Goal: Contribute content: Contribute content

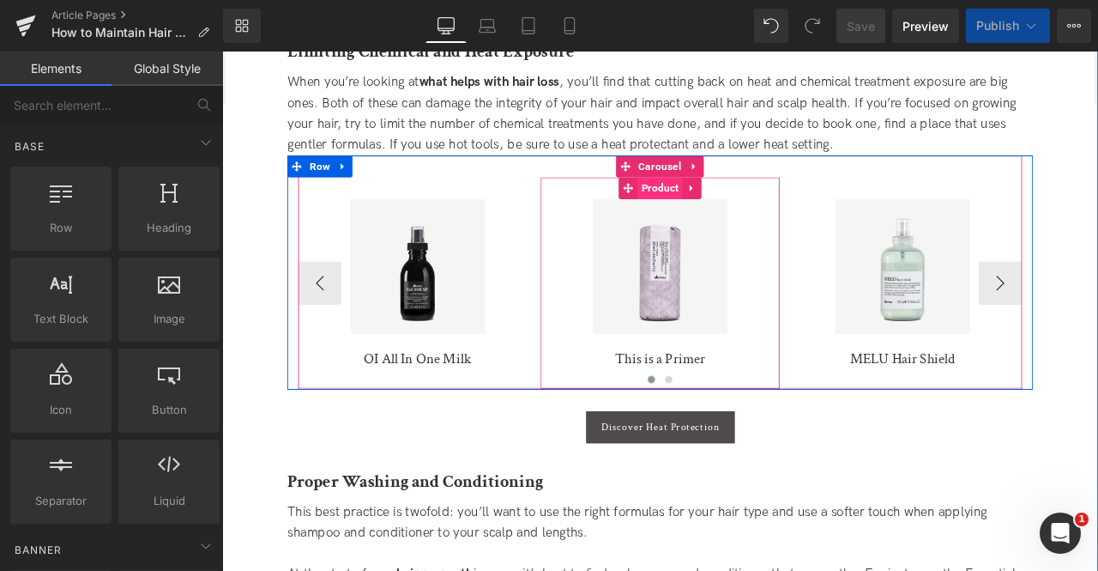
click at [739, 212] on span "Product" at bounding box center [741, 214] width 53 height 26
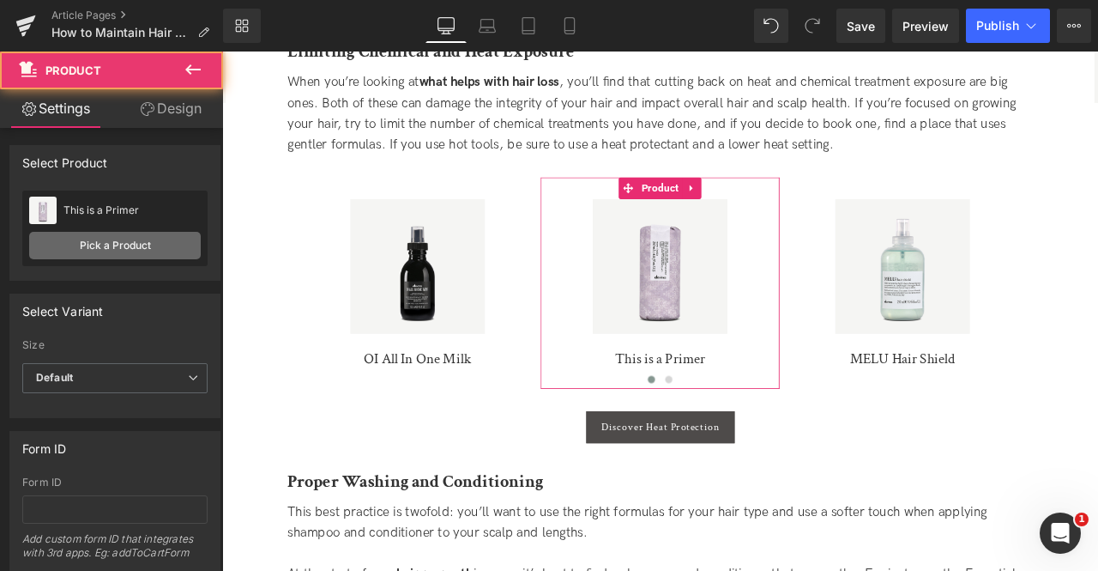
click at [115, 251] on link "Pick a Product" at bounding box center [115, 245] width 172 height 27
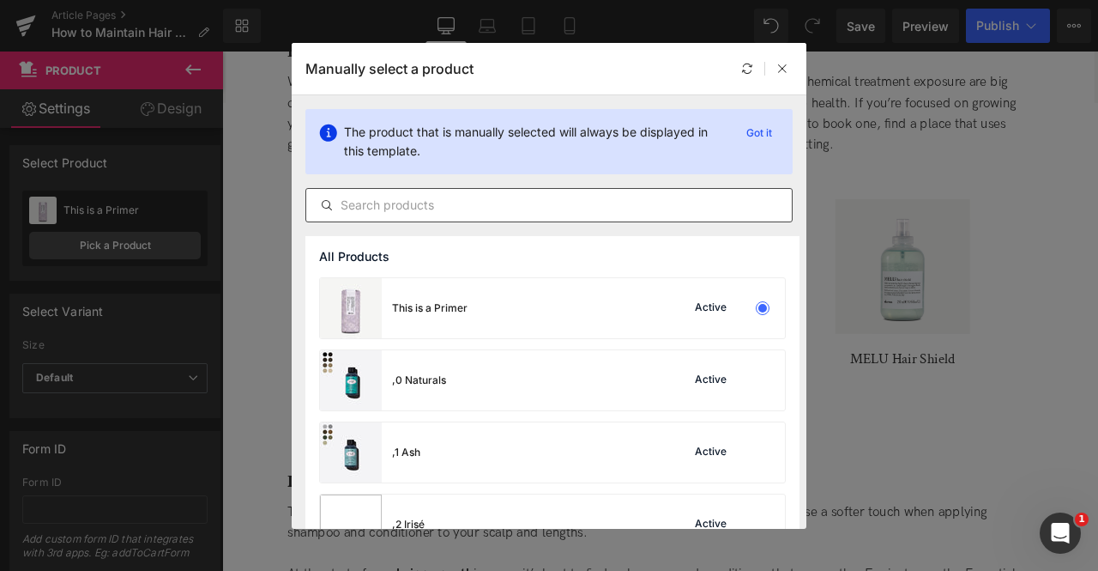
click at [437, 203] on input "text" at bounding box center [549, 205] width 486 height 21
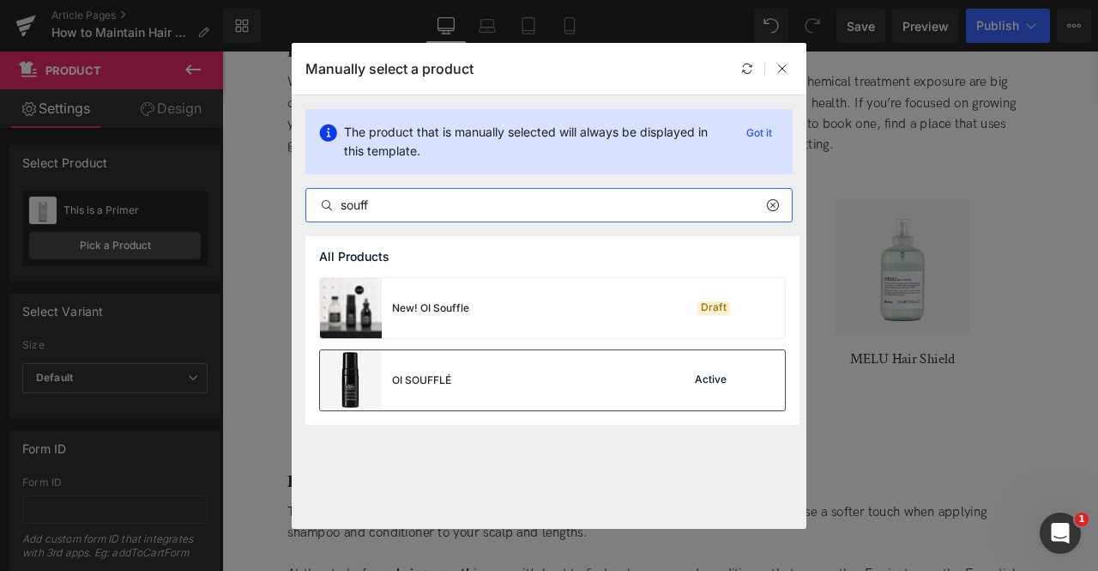
type input "souff"
click at [496, 360] on div "OI SOUFFLÉ Active" at bounding box center [552, 380] width 465 height 60
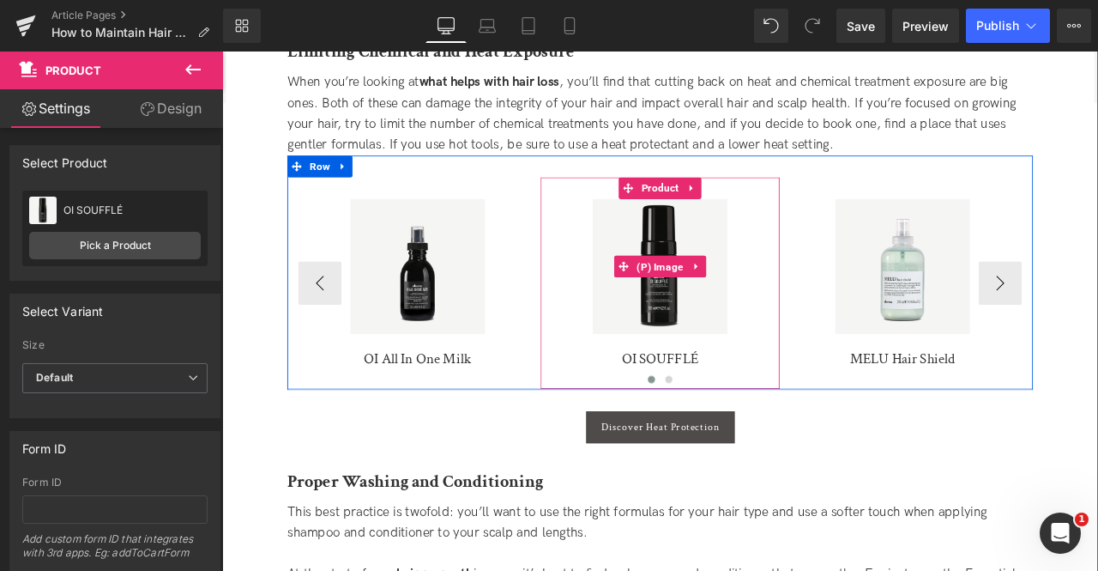
scroll to position [1420, 0]
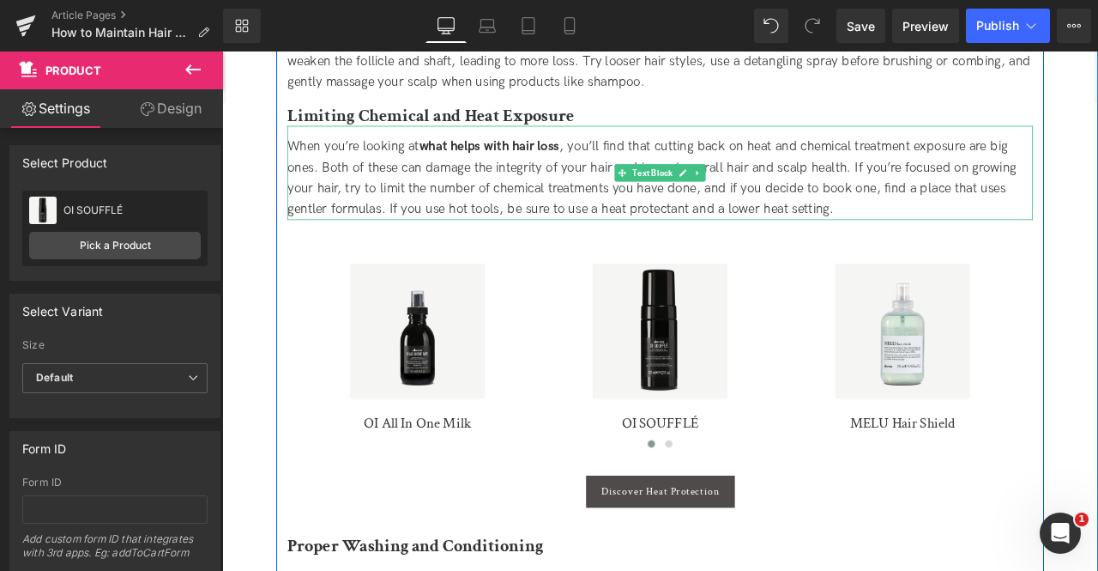
click at [606, 180] on span "When you’re looking at what helps with hair loss , you’ll find that cutting bac…" at bounding box center [731, 200] width 864 height 92
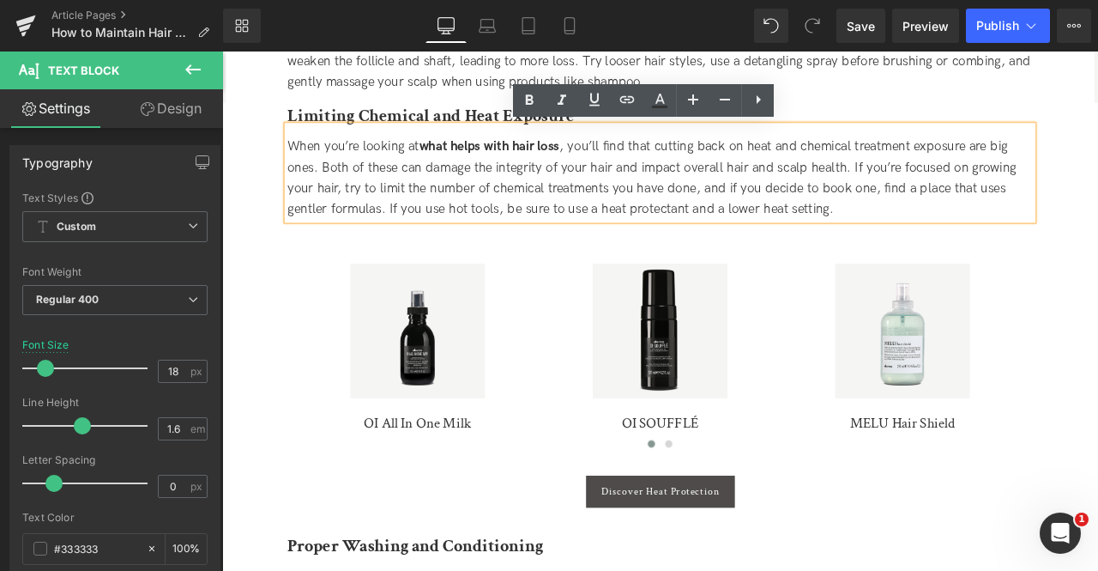
click at [590, 187] on span "When you’re looking at what helps with hair loss , you’ll find that cutting bac…" at bounding box center [731, 200] width 864 height 92
click at [573, 203] on span "When you’re looking at what helps with hair loss , you’ll find that cutting bac…" at bounding box center [731, 200] width 864 height 92
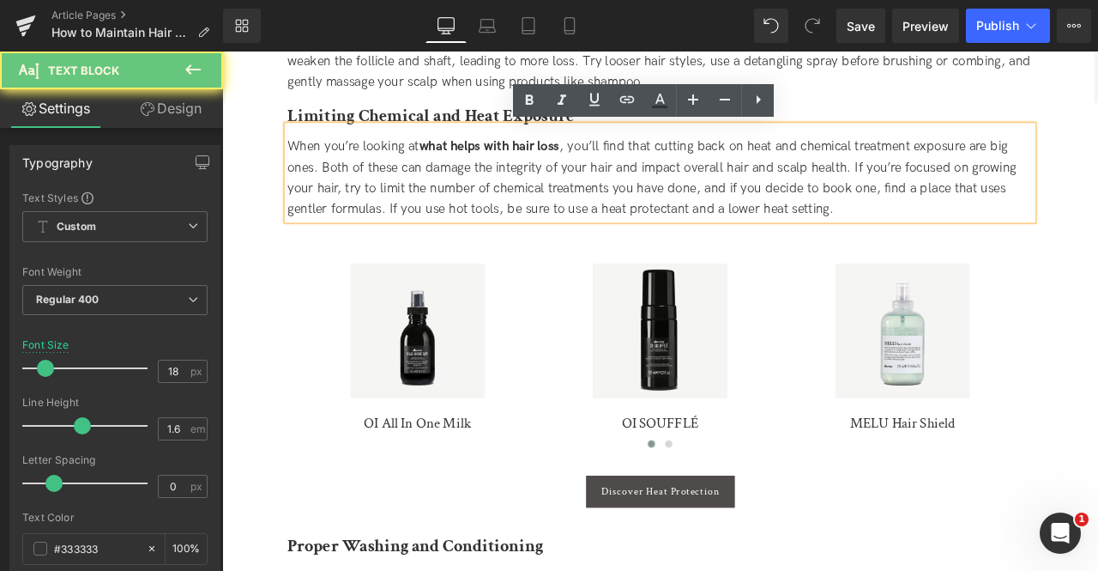
click at [687, 226] on div "When you’re looking at what helps with hair loss , you’ll find that cutting bac…" at bounding box center [741, 201] width 884 height 99
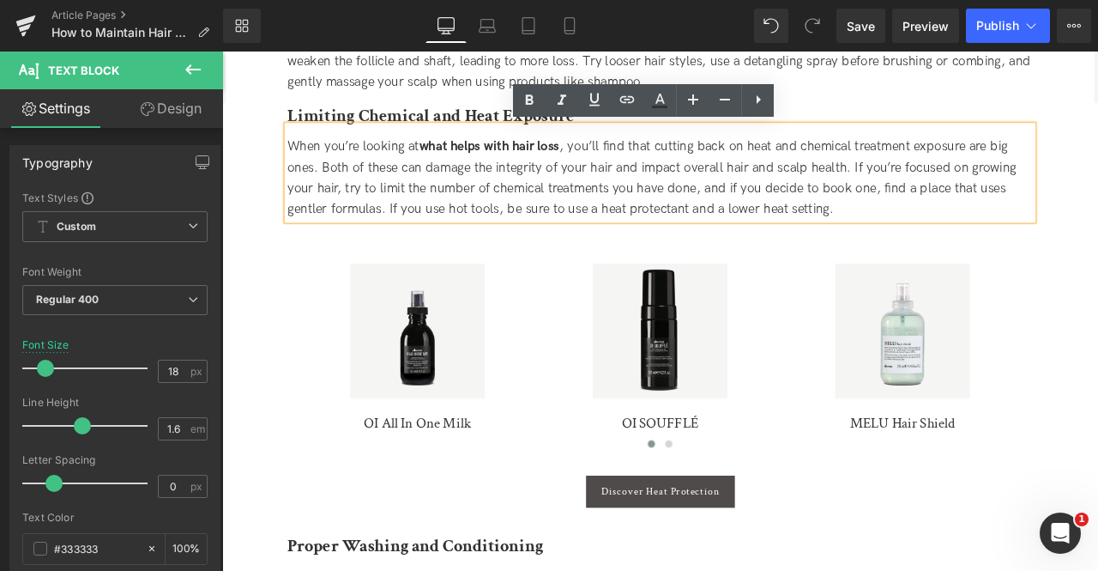
click at [965, 235] on div "When you’re looking at what helps with hair loss , you’ll find that cutting bac…" at bounding box center [741, 201] width 884 height 99
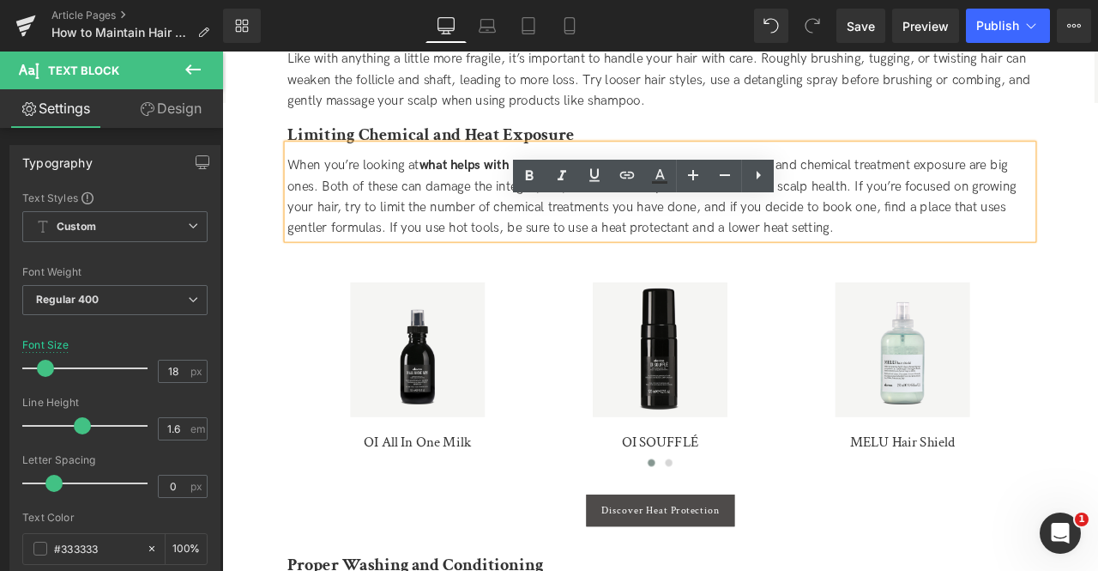
scroll to position [1398, 0]
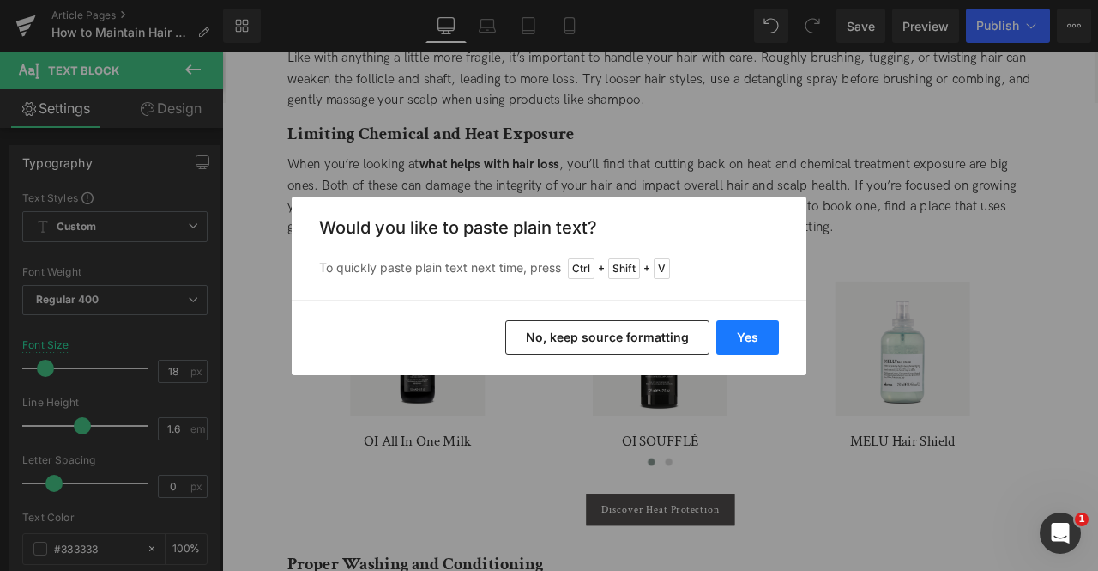
click at [745, 332] on button "Yes" at bounding box center [748, 337] width 63 height 34
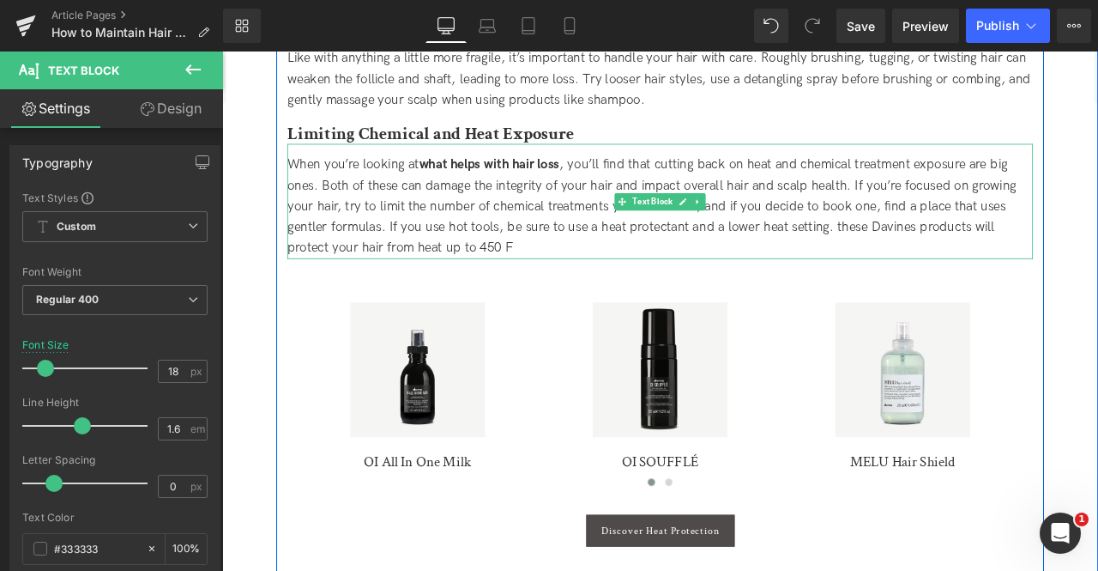
click at [954, 263] on span "When you’re looking at what helps with hair loss , you’ll find that cutting bac…" at bounding box center [731, 235] width 864 height 117
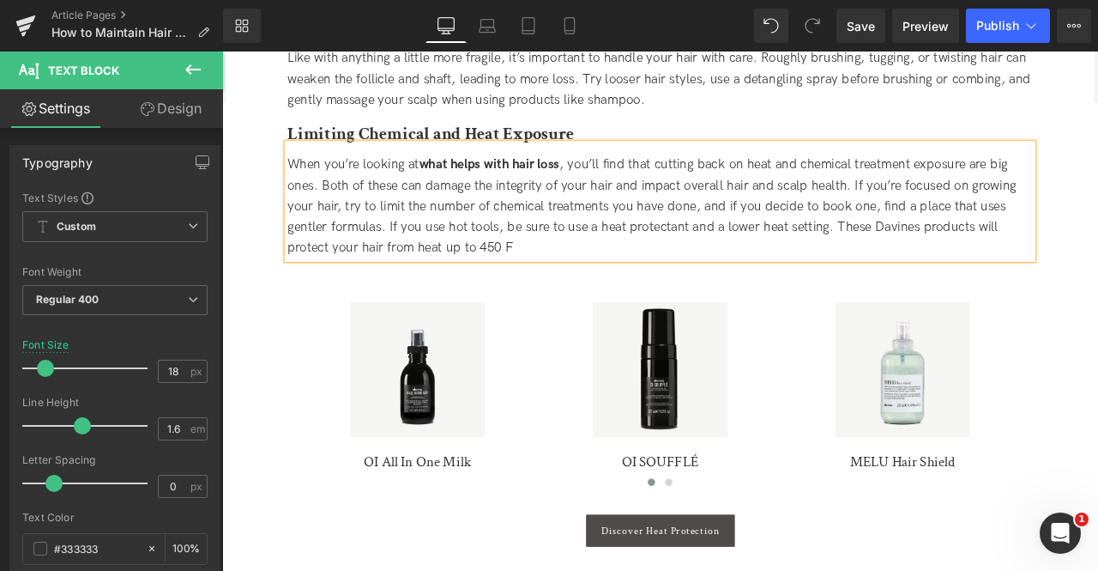
click at [953, 281] on div "When you’re looking at what helps with hair loss , you’ll find that cutting bac…" at bounding box center [741, 236] width 884 height 124
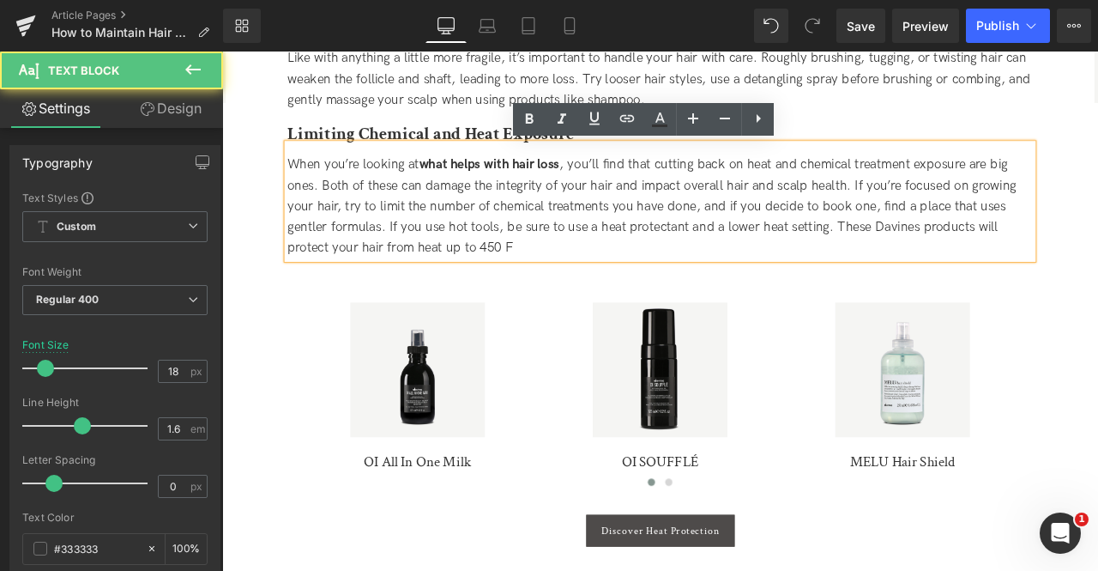
click at [560, 285] on span "When you’re looking at what helps with hair loss , you’ll find that cutting bac…" at bounding box center [731, 235] width 864 height 117
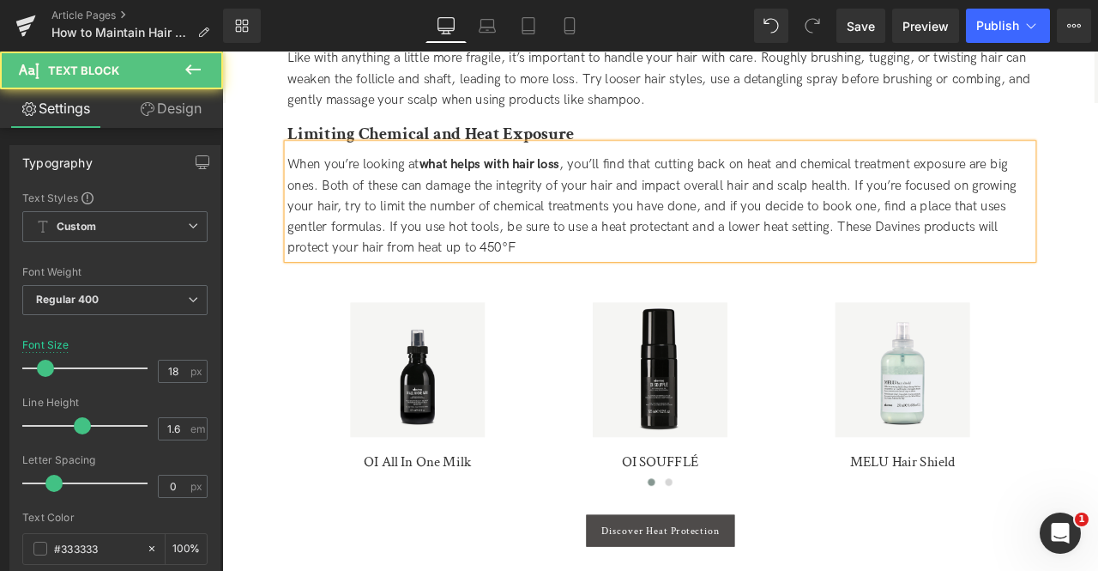
click at [576, 286] on div "When you’re looking at what helps with hair loss , you’ll find that cutting bac…" at bounding box center [741, 236] width 884 height 124
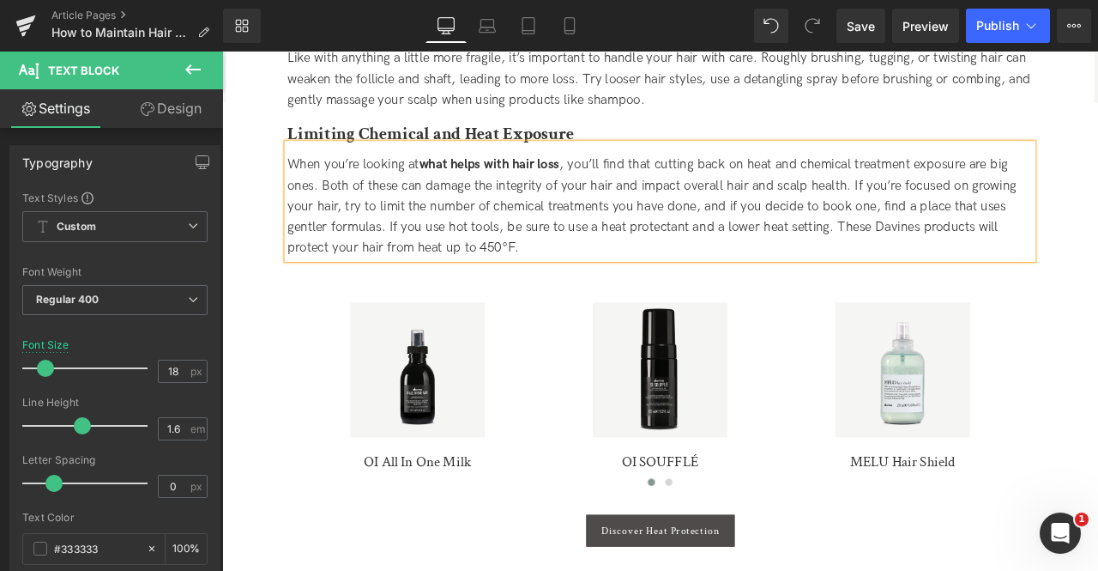
click at [617, 258] on span "When you’re looking at what helps with hair loss , you’ll find that cutting bac…" at bounding box center [731, 235] width 864 height 117
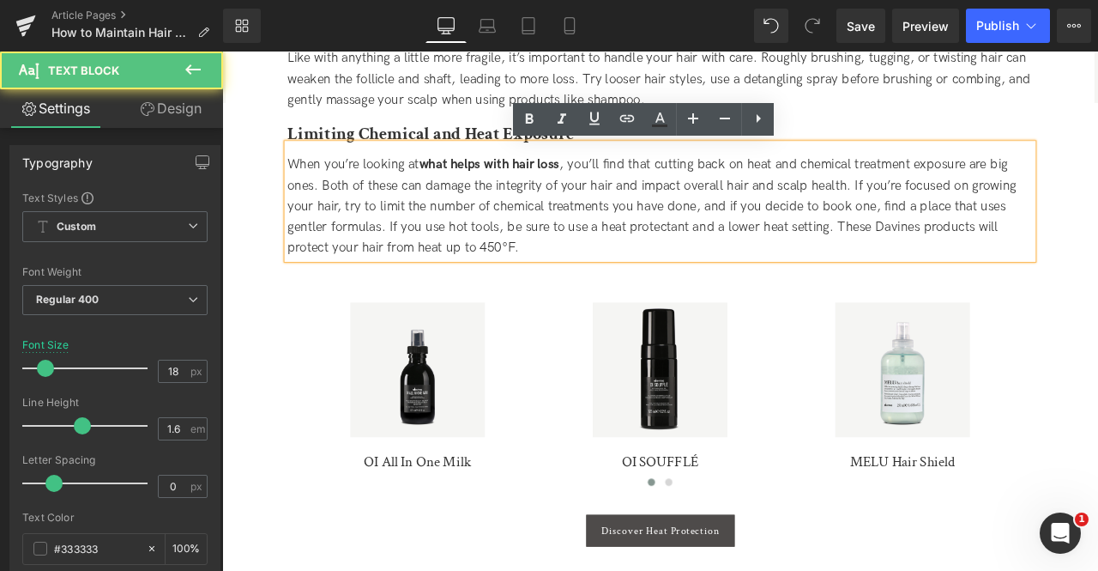
click at [785, 252] on span "When you’re looking at what helps with hair loss , you’ll find that cutting bac…" at bounding box center [731, 235] width 864 height 117
click at [953, 259] on span "When you’re looking at what helps with hair loss , you’ll find that cutting bac…" at bounding box center [731, 235] width 864 height 117
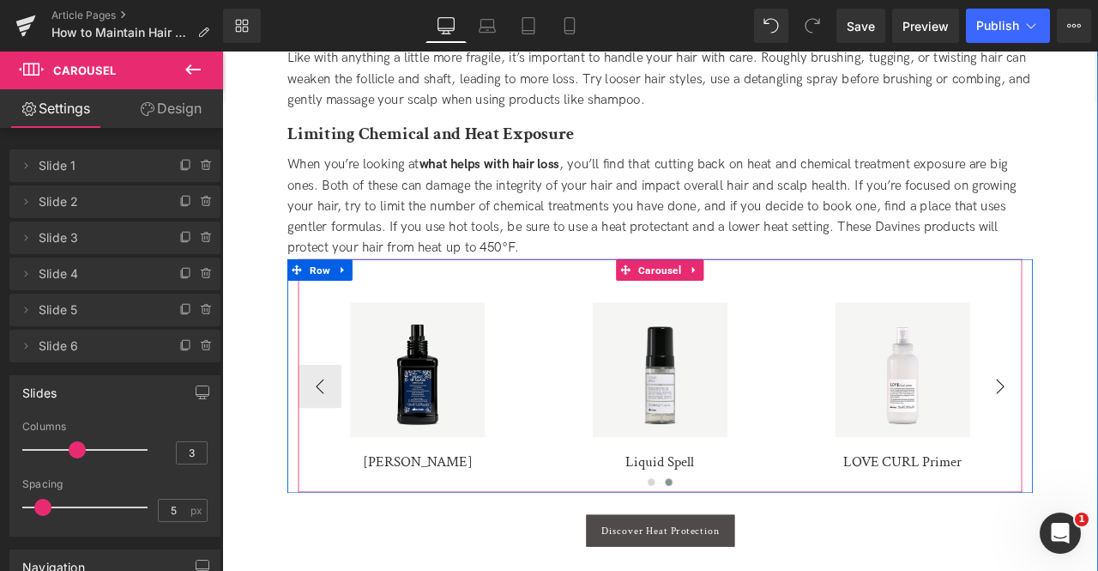
click at [1098, 450] on div "Sale Off" at bounding box center [1029, 429] width 266 height 160
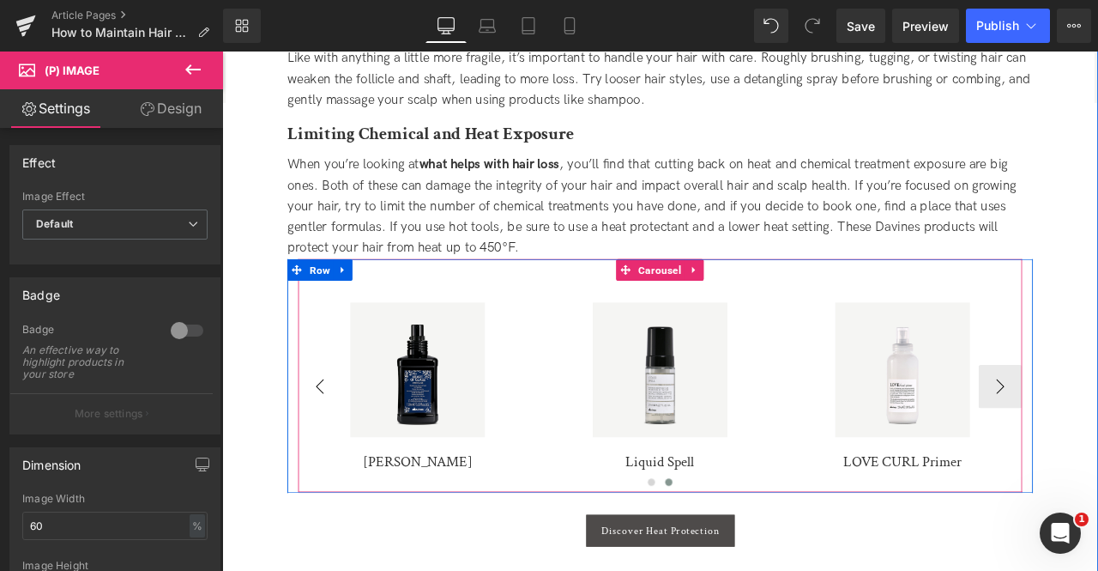
click at [327, 454] on button "‹" at bounding box center [337, 448] width 51 height 51
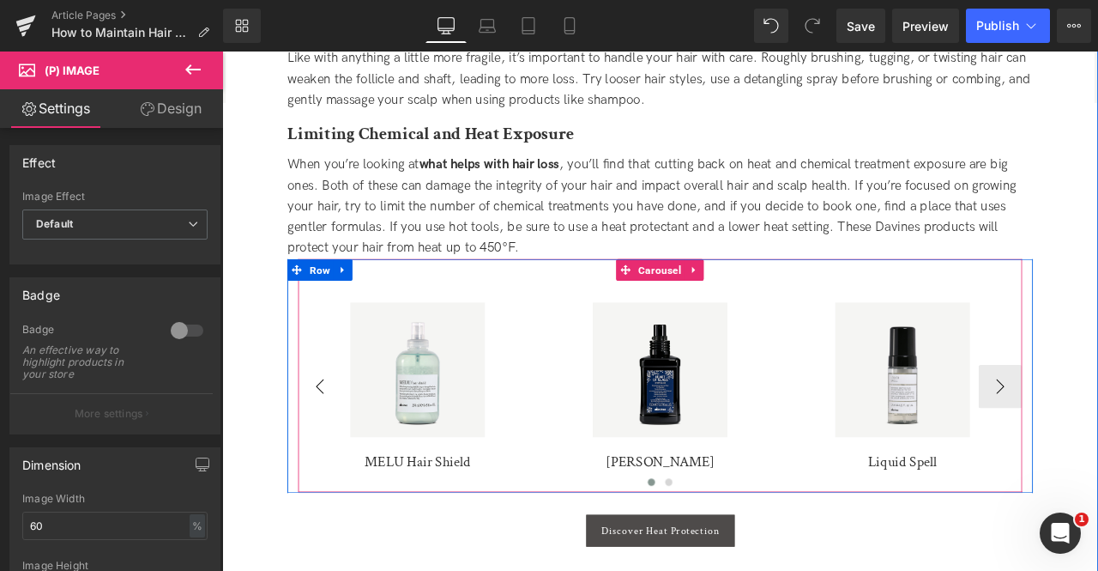
click at [327, 454] on button "‹" at bounding box center [337, 448] width 51 height 51
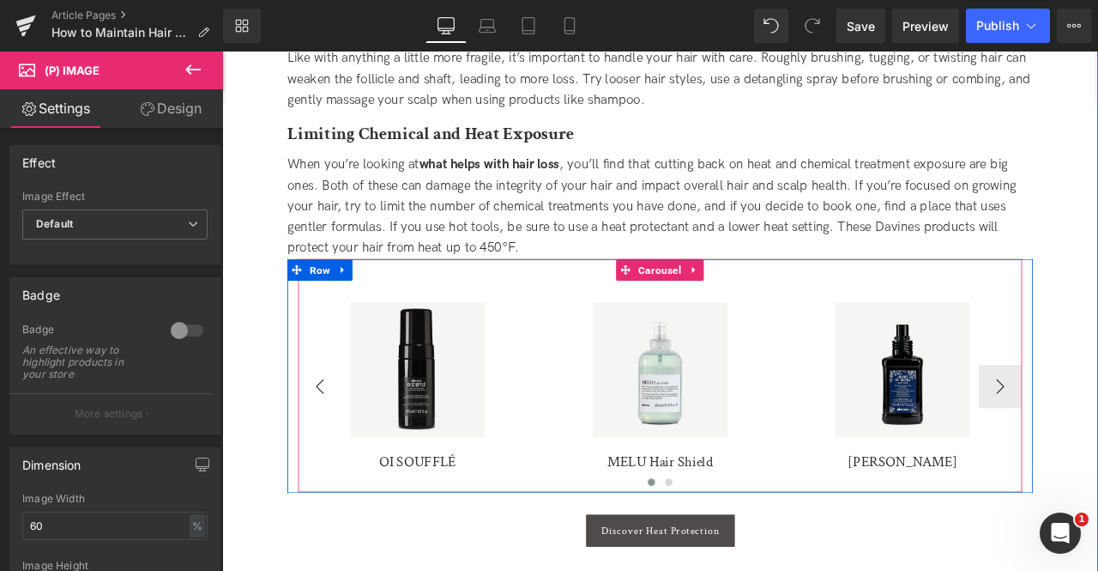
click at [327, 454] on button "‹" at bounding box center [337, 448] width 51 height 51
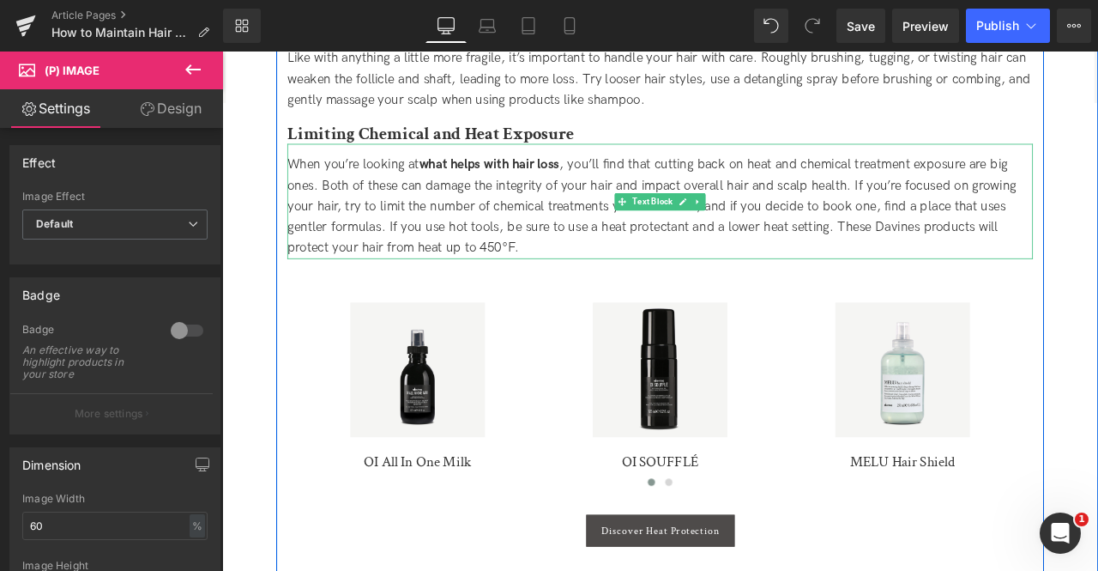
click at [417, 260] on span "When you’re looking at what helps with hair loss , you’ll find that cutting bac…" at bounding box center [731, 235] width 864 height 117
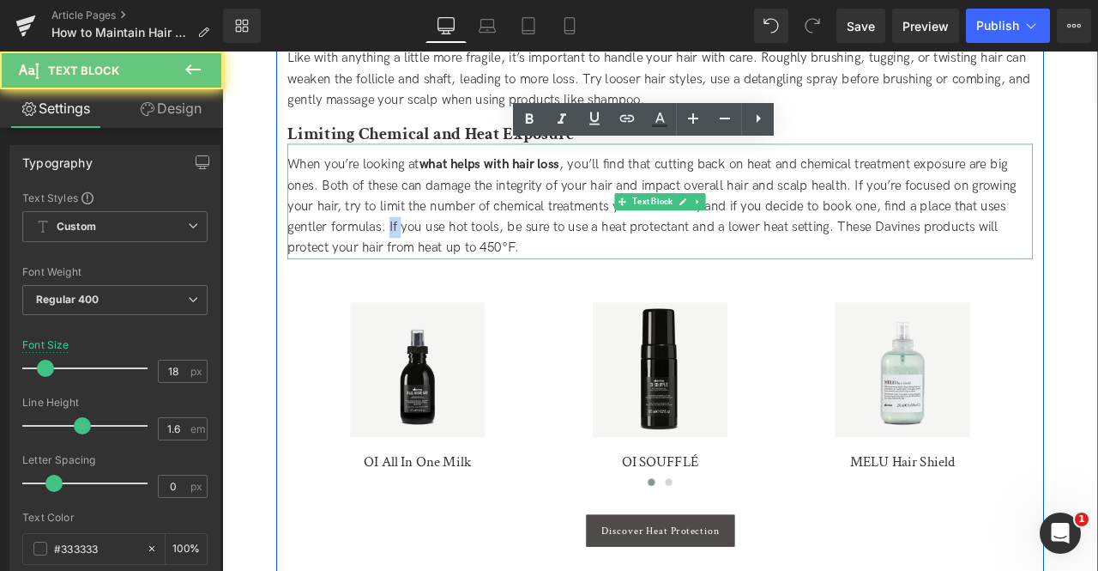
click at [417, 260] on span "When you’re looking at what helps with hair loss , you’ll find that cutting bac…" at bounding box center [731, 235] width 864 height 117
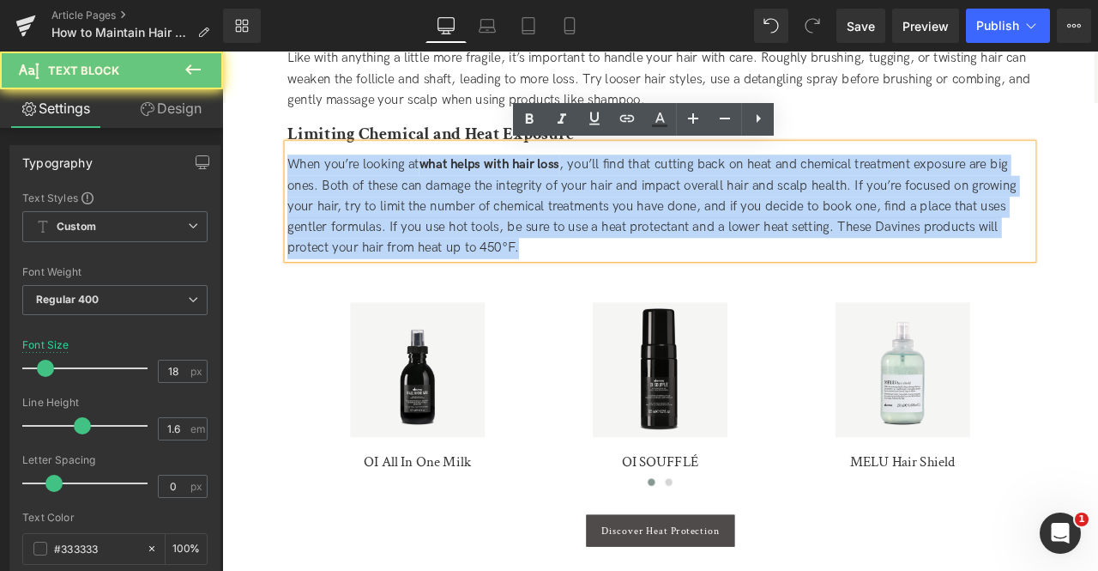
click at [417, 260] on span "When you’re looking at what helps with hair loss , you’ll find that cutting bac…" at bounding box center [731, 235] width 864 height 117
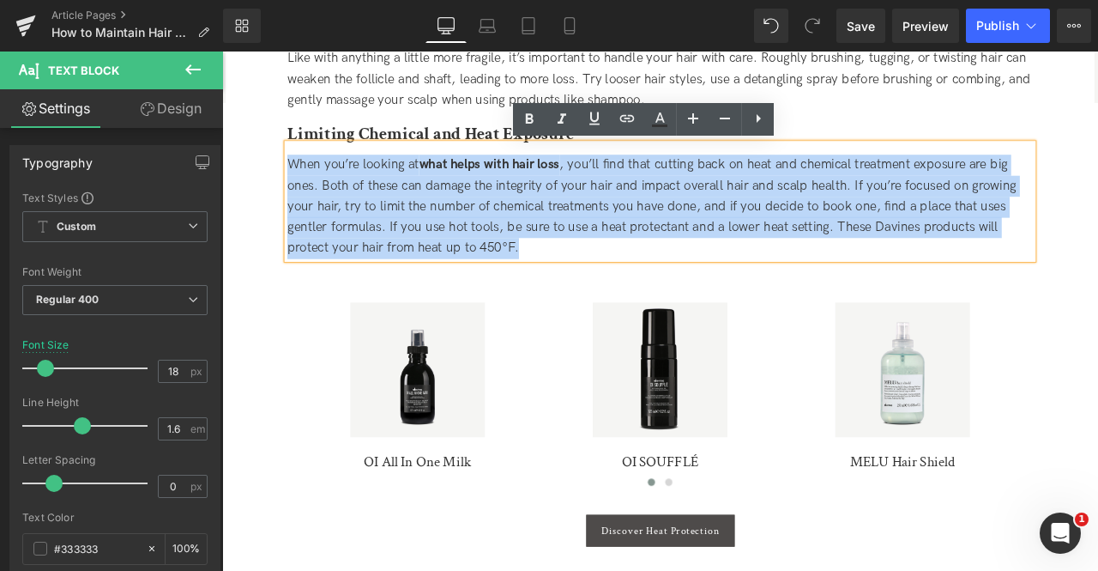
copy span "When you’re looking at what helps with hair loss , you’ll find that cutting bac…"
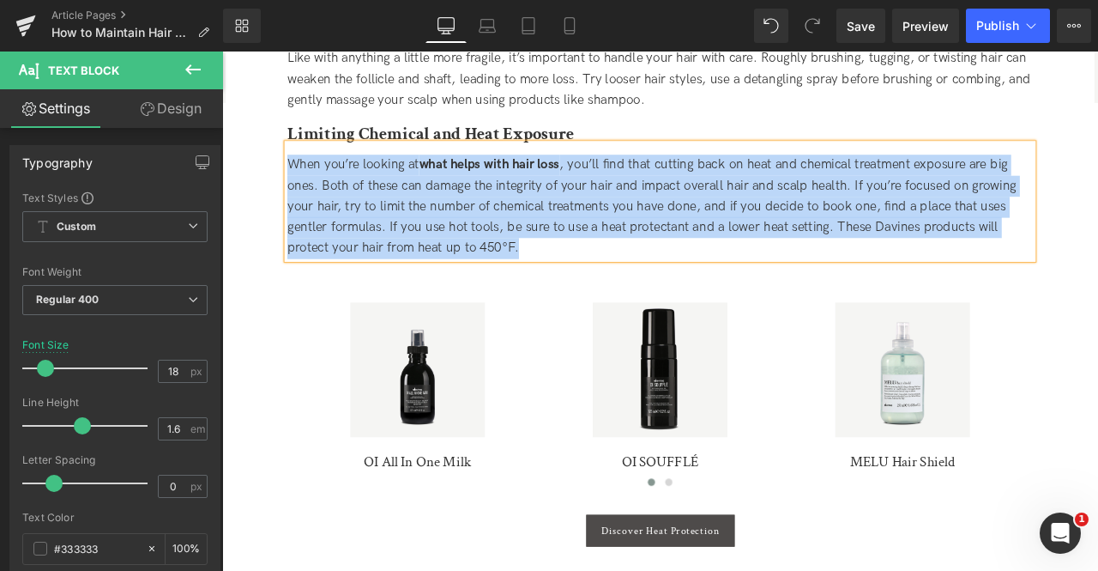
click at [590, 284] on div "When you’re looking at what helps with hair loss , you’ll find that cutting bac…" at bounding box center [741, 236] width 884 height 124
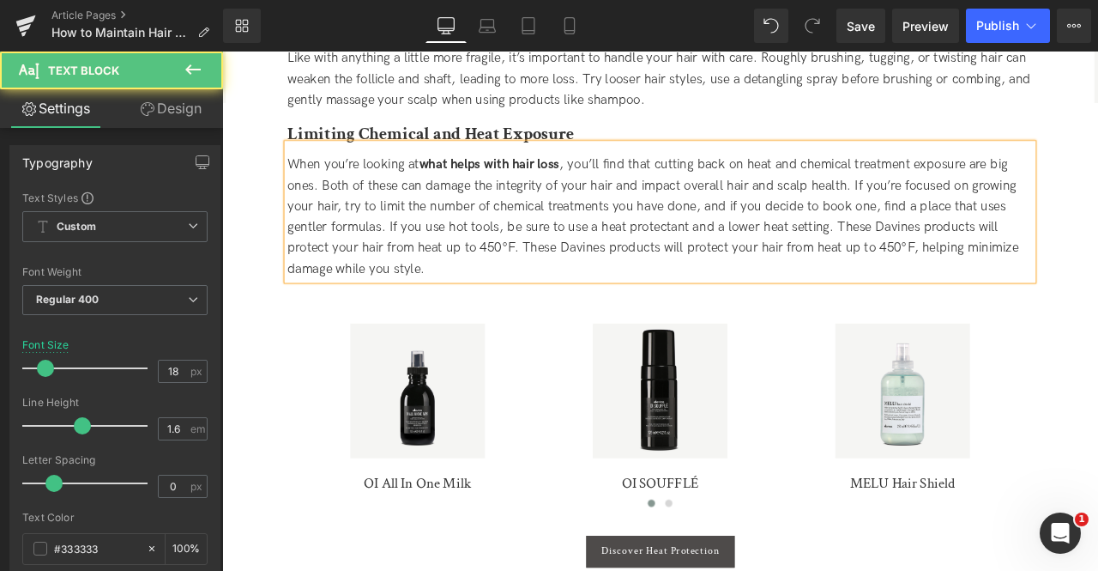
click at [578, 282] on span "When you’re looking at what helps with hair loss , you’ll find that cutting bac…" at bounding box center [732, 248] width 867 height 142
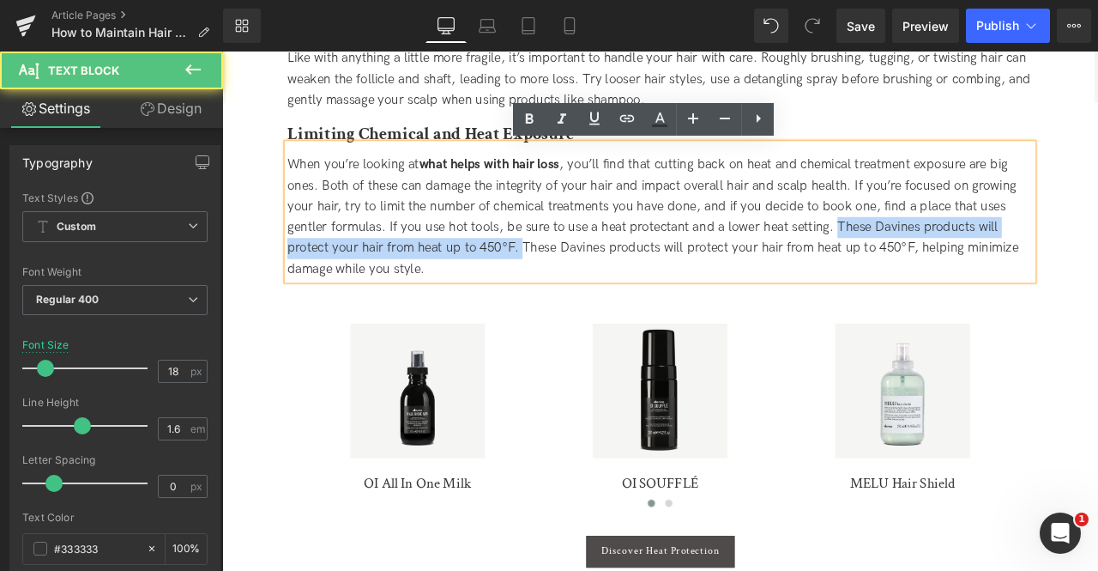
click at [950, 262] on span "When you’re looking at what helps with hair loss , you’ll find that cutting bac…" at bounding box center [732, 248] width 867 height 142
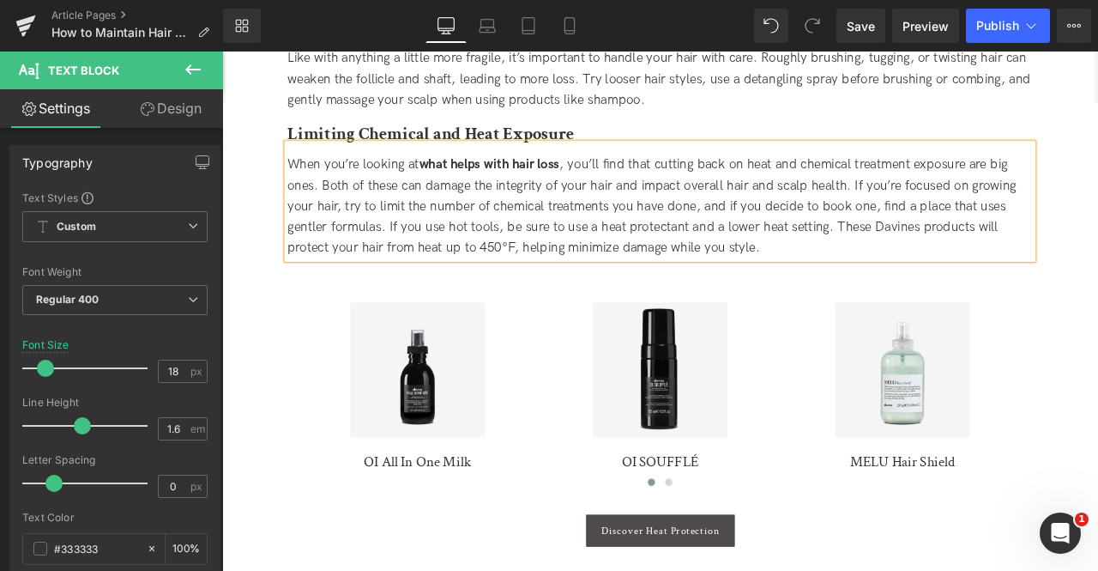
click at [972, 275] on div "When you’re looking at what helps with hair loss , you’ll find that cutting bac…" at bounding box center [741, 236] width 884 height 124
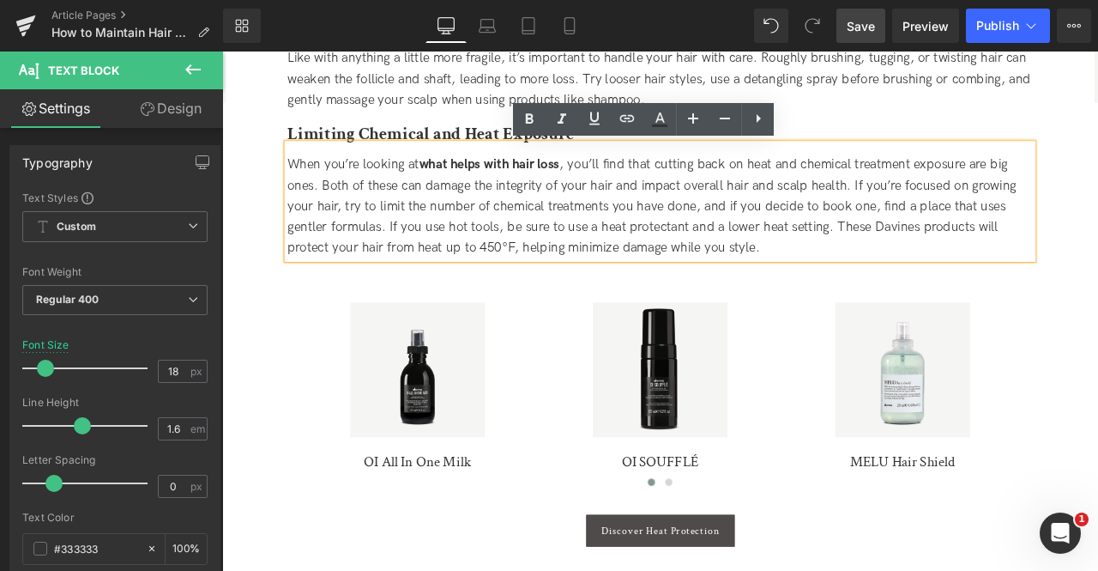
click at [875, 32] on span "Save" at bounding box center [861, 26] width 28 height 18
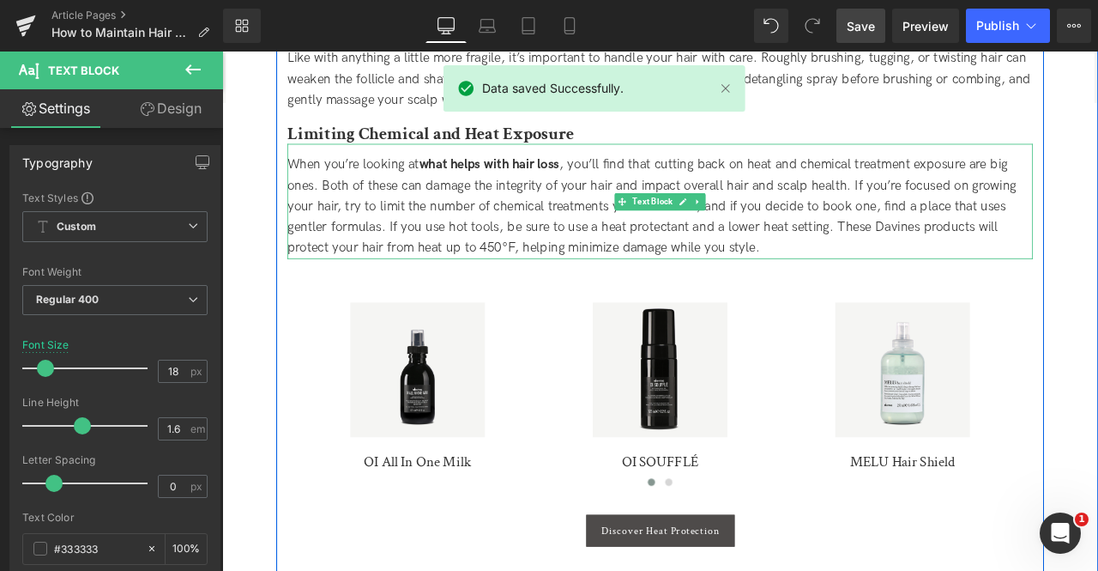
scroll to position [1453, 0]
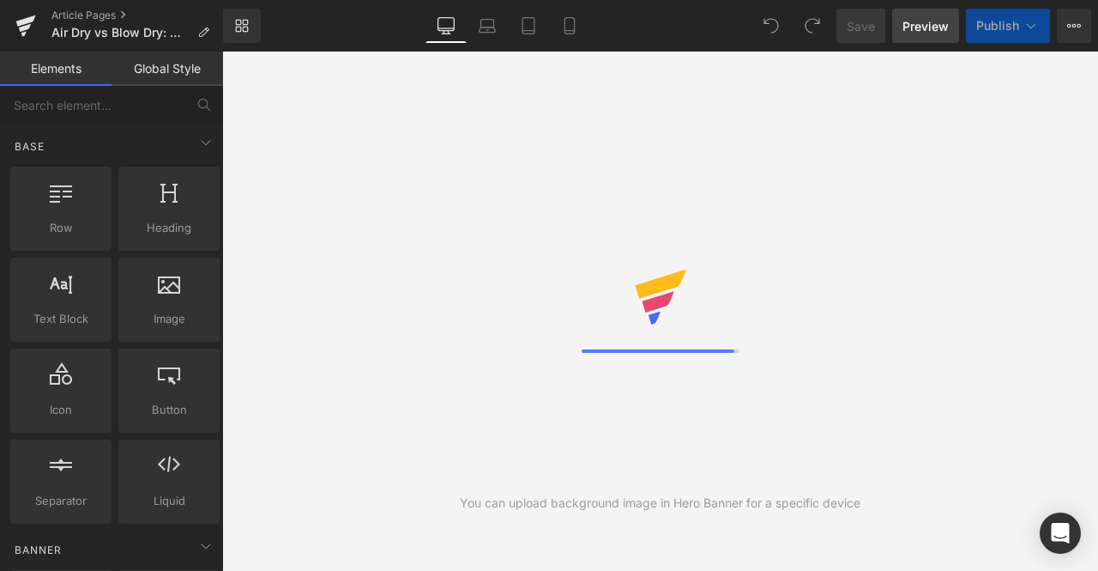
click at [925, 28] on span "Preview" at bounding box center [926, 26] width 46 height 18
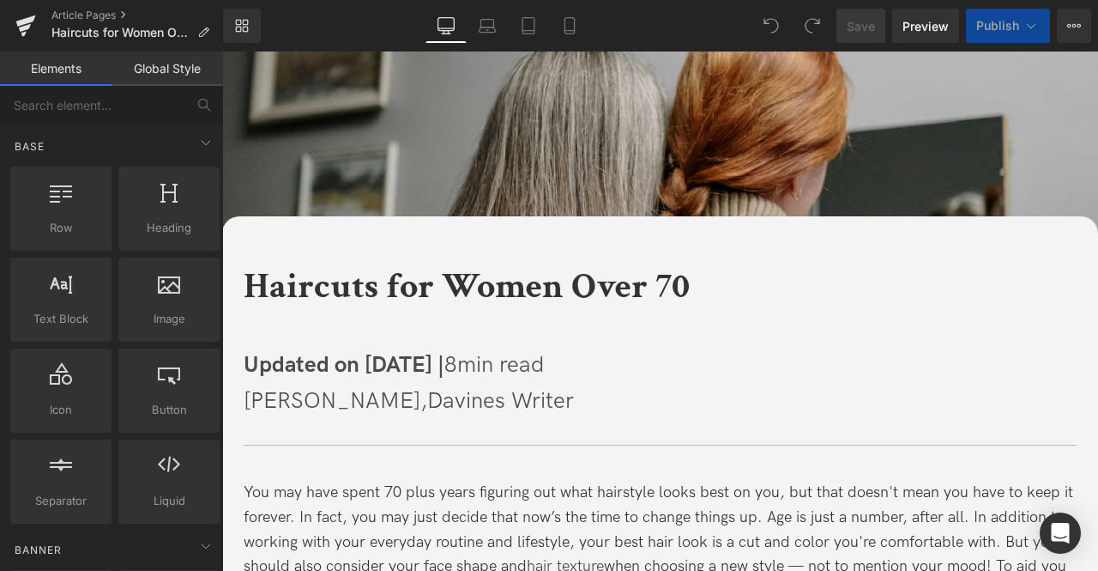
scroll to position [239, 0]
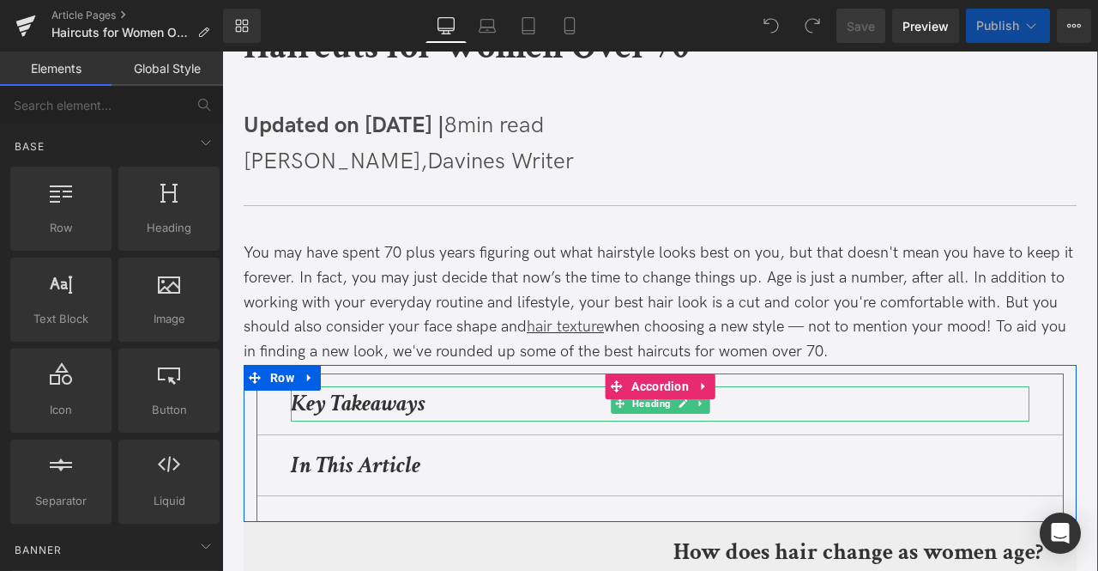
click at [367, 397] on strong "Key Takeaways" at bounding box center [358, 403] width 135 height 30
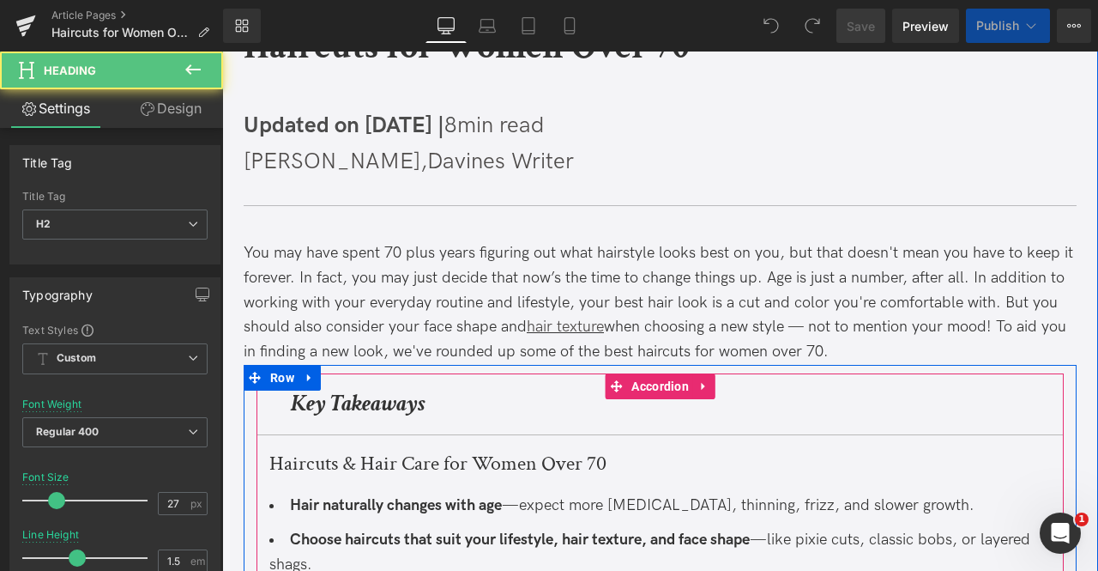
scroll to position [0, 0]
click at [1037, 405] on div "Key Takeaways Heading" at bounding box center [661, 404] width 808 height 62
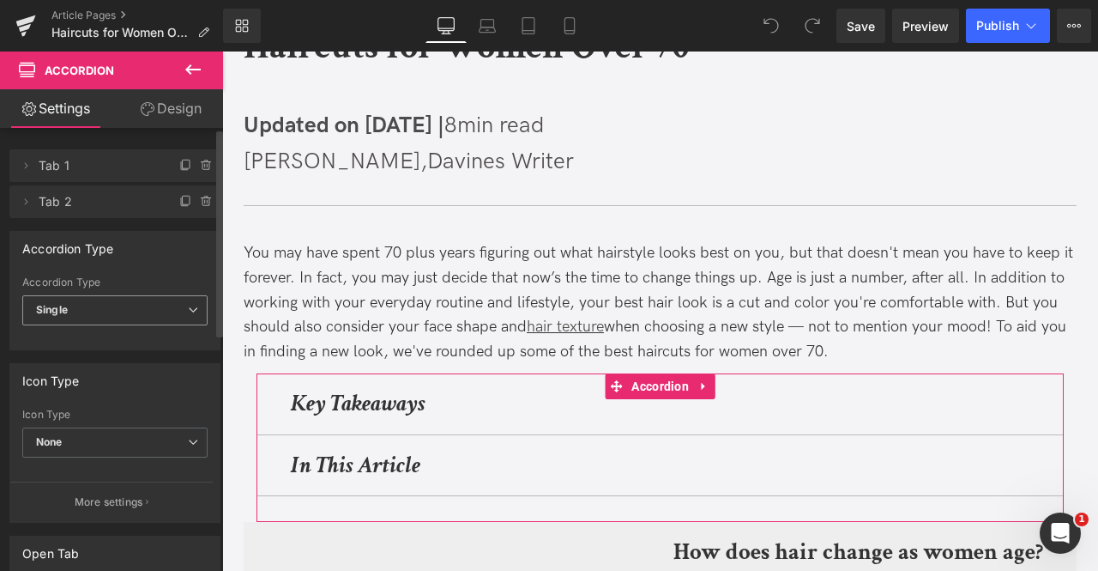
click at [142, 318] on span "Single" at bounding box center [114, 310] width 185 height 30
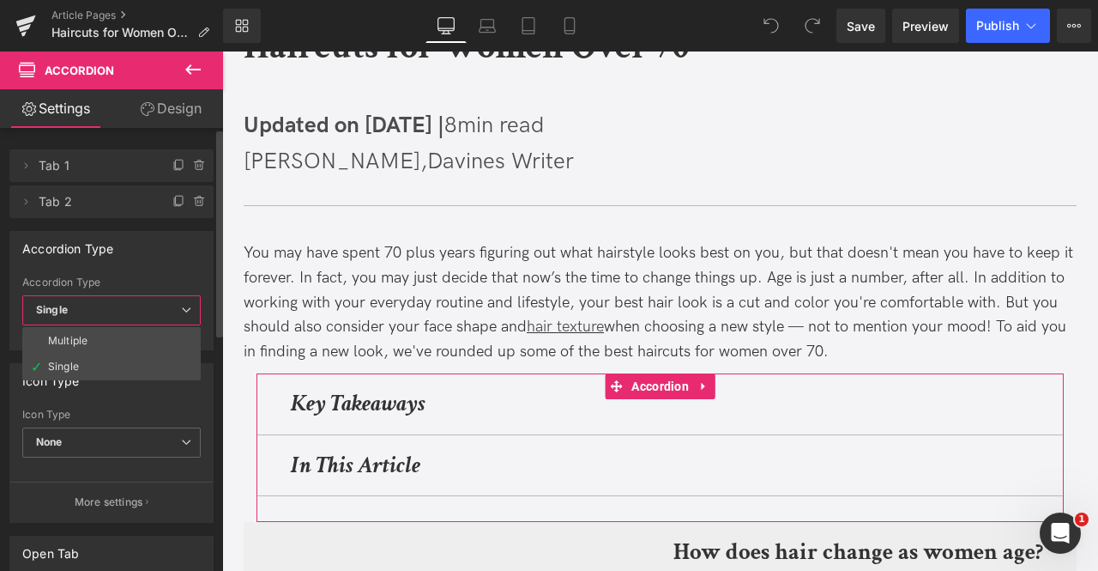
click at [142, 318] on span "Single" at bounding box center [111, 310] width 178 height 30
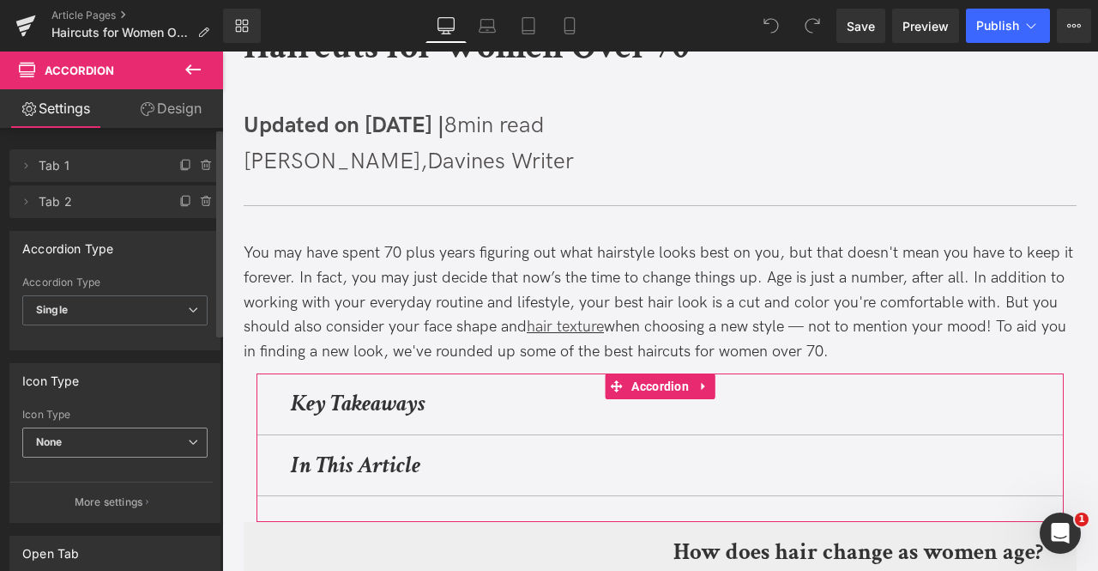
click at [84, 441] on span "None" at bounding box center [114, 442] width 185 height 30
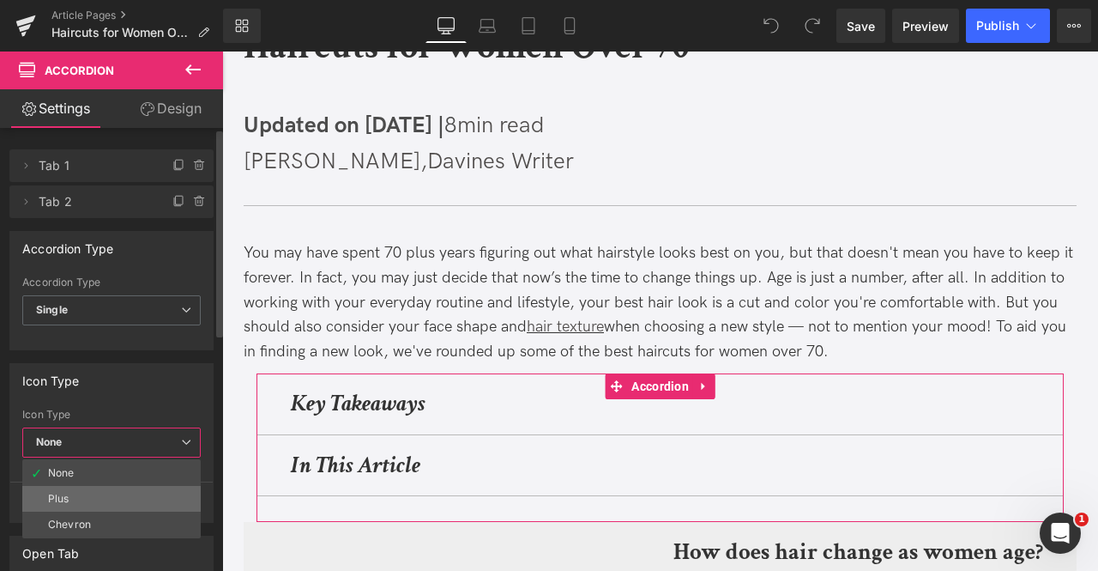
click at [76, 493] on li "Plus" at bounding box center [111, 499] width 178 height 26
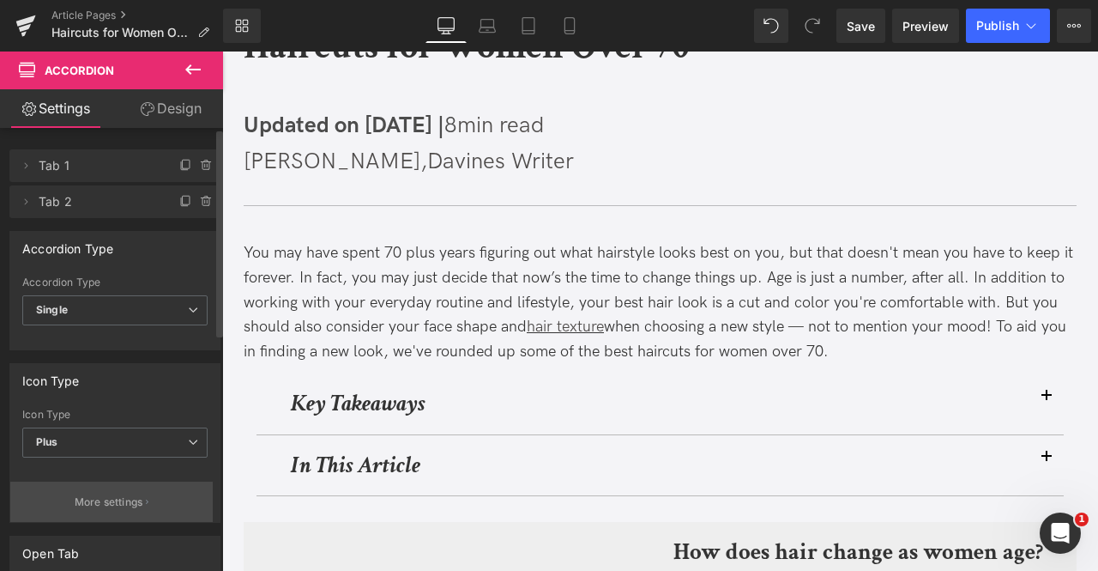
click at [76, 490] on button "More settings" at bounding box center [111, 501] width 203 height 40
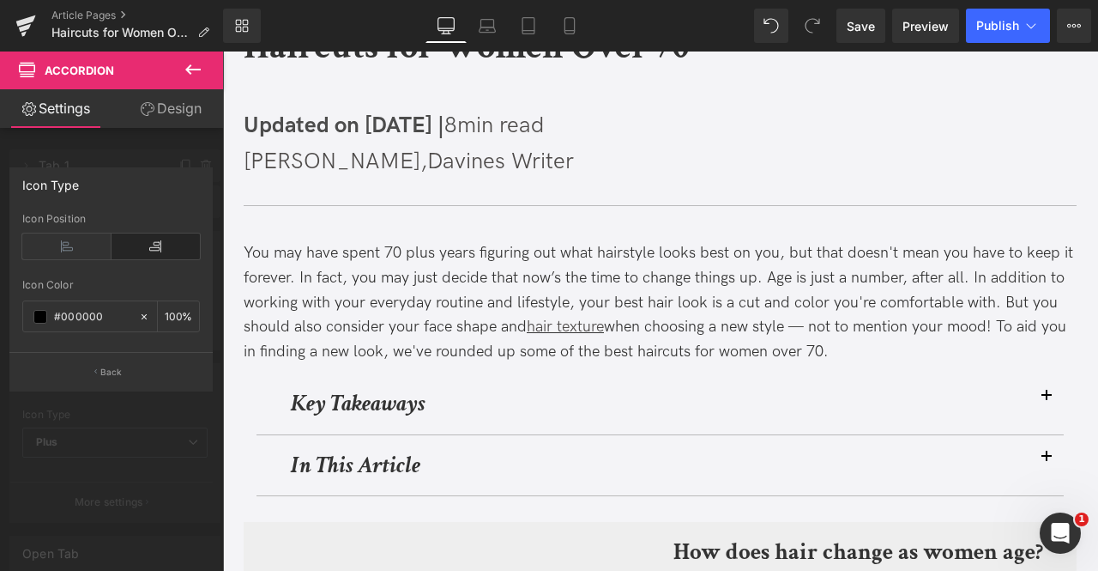
click at [125, 452] on div at bounding box center [112, 315] width 224 height 528
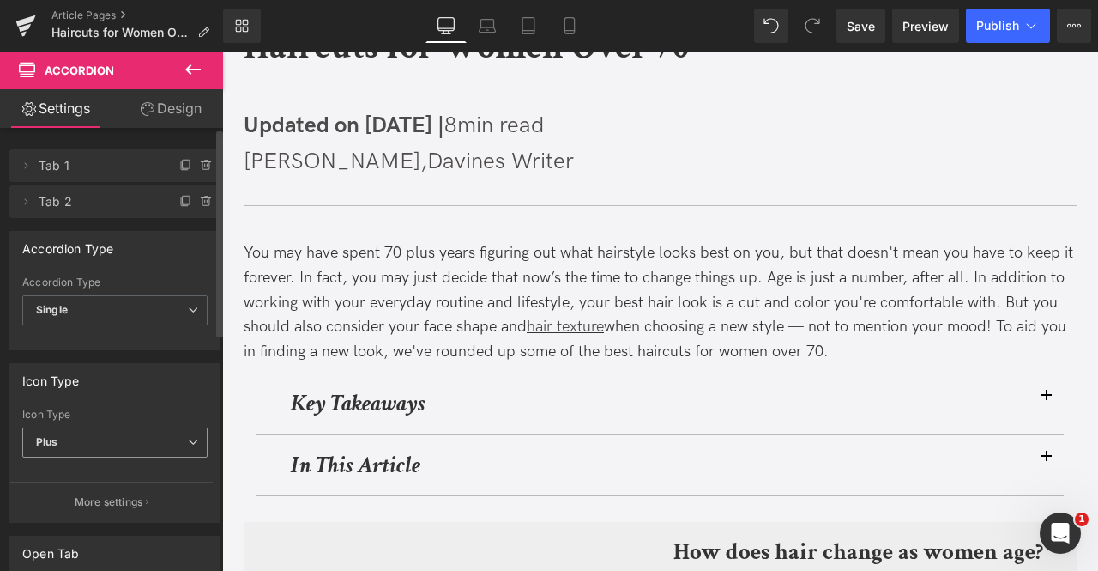
click at [114, 445] on span "Plus" at bounding box center [114, 442] width 185 height 30
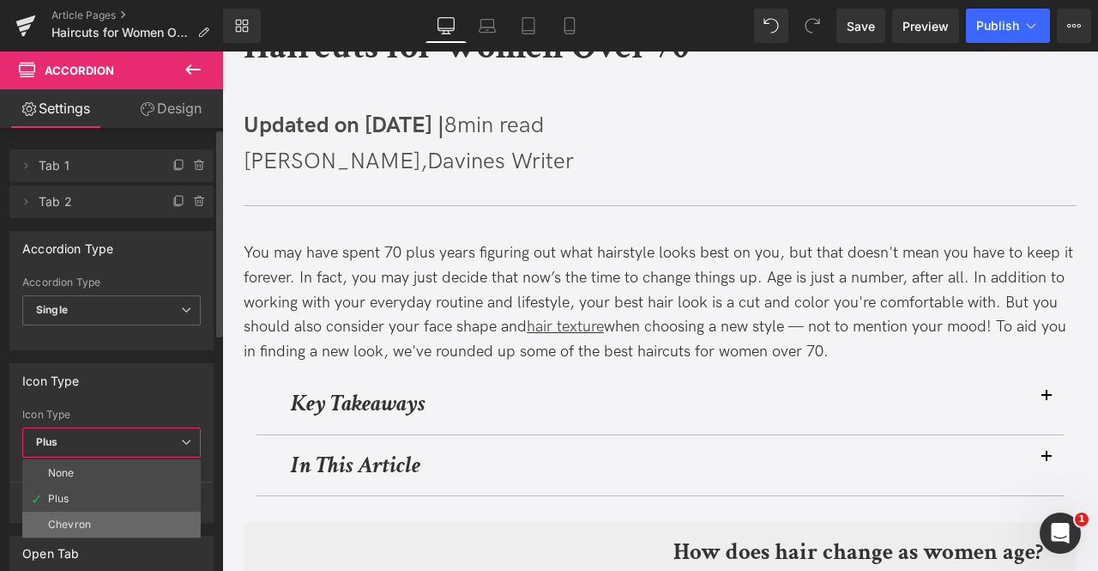
click at [95, 517] on li "Chevron" at bounding box center [111, 524] width 178 height 26
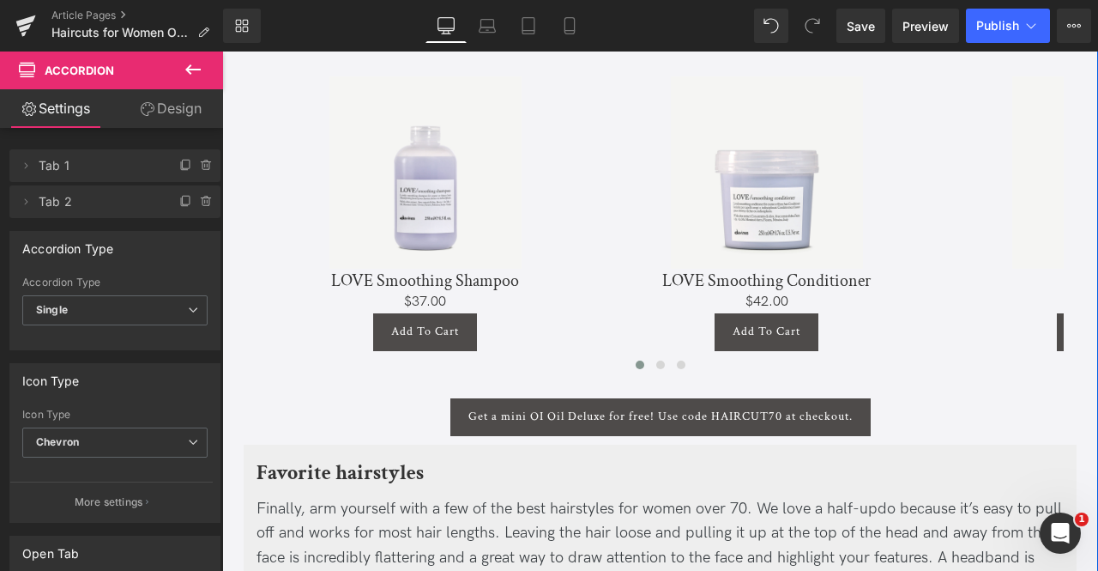
scroll to position [4494, 0]
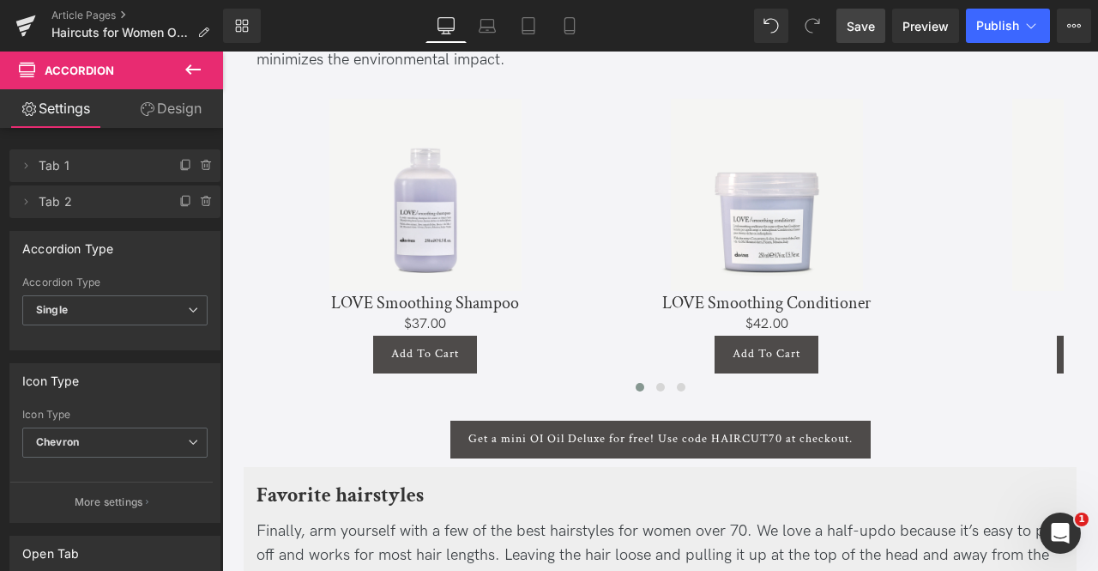
click at [868, 23] on span "Save" at bounding box center [861, 26] width 28 height 18
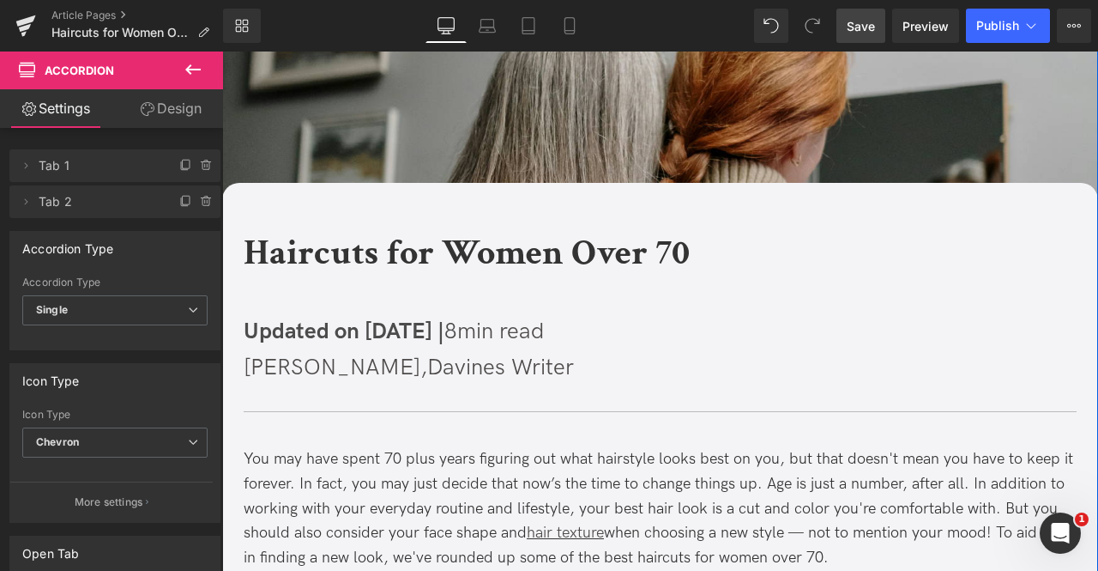
scroll to position [0, 0]
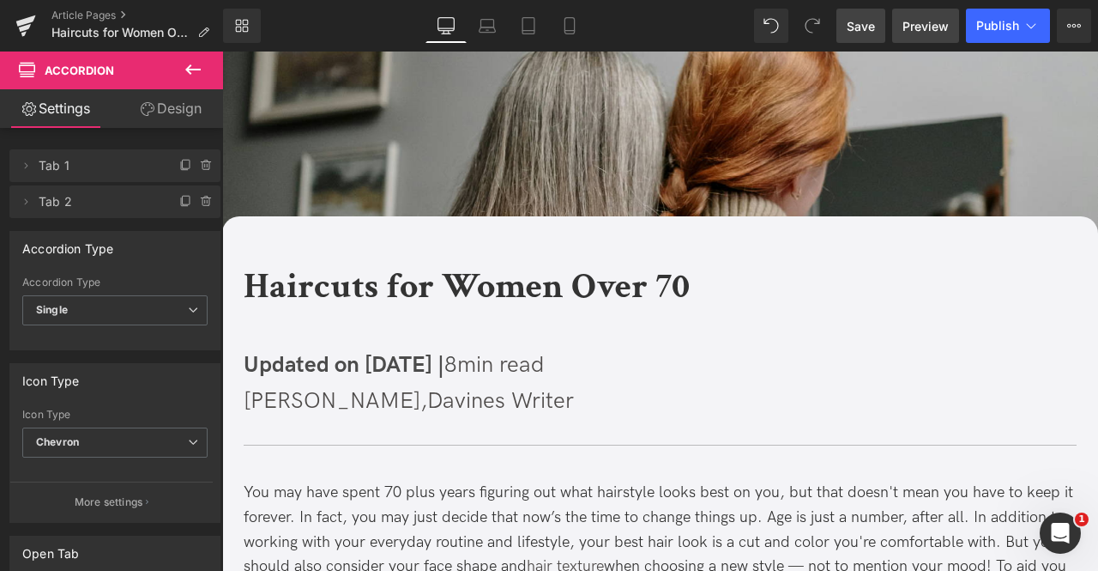
click at [941, 12] on link "Preview" at bounding box center [925, 26] width 67 height 34
click at [1002, 21] on span "Publish" at bounding box center [998, 26] width 43 height 14
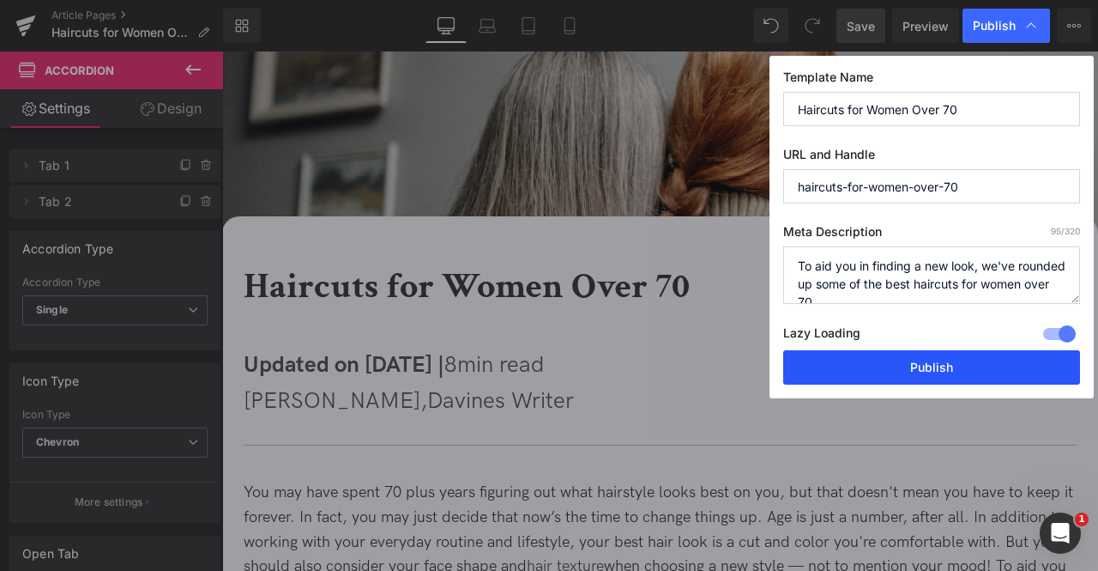
click at [841, 371] on button "Publish" at bounding box center [931, 367] width 297 height 34
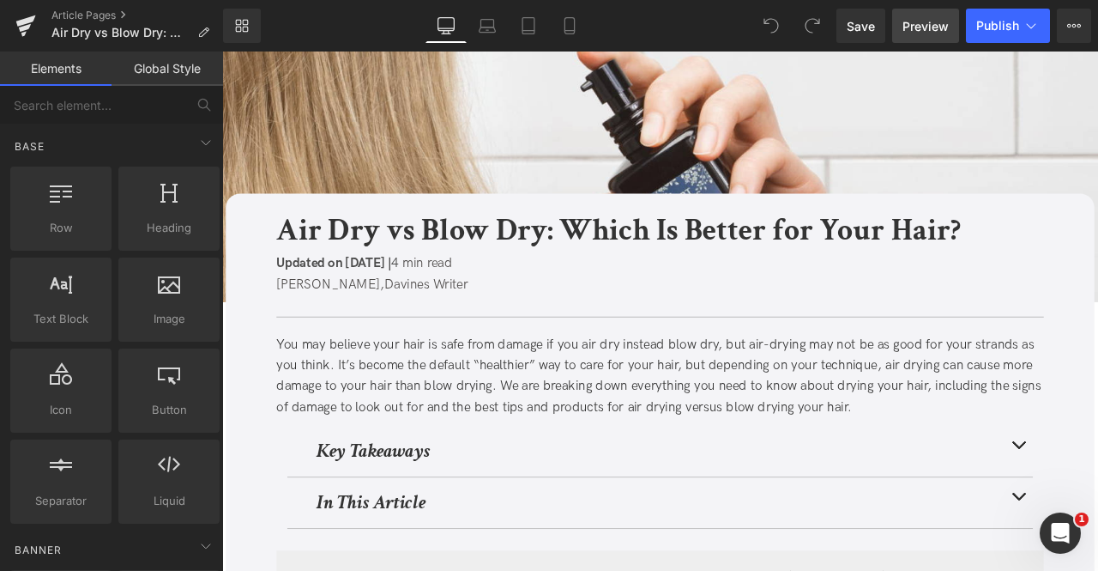
click at [916, 26] on span "Preview" at bounding box center [926, 26] width 46 height 18
